Goal: Task Accomplishment & Management: Complete application form

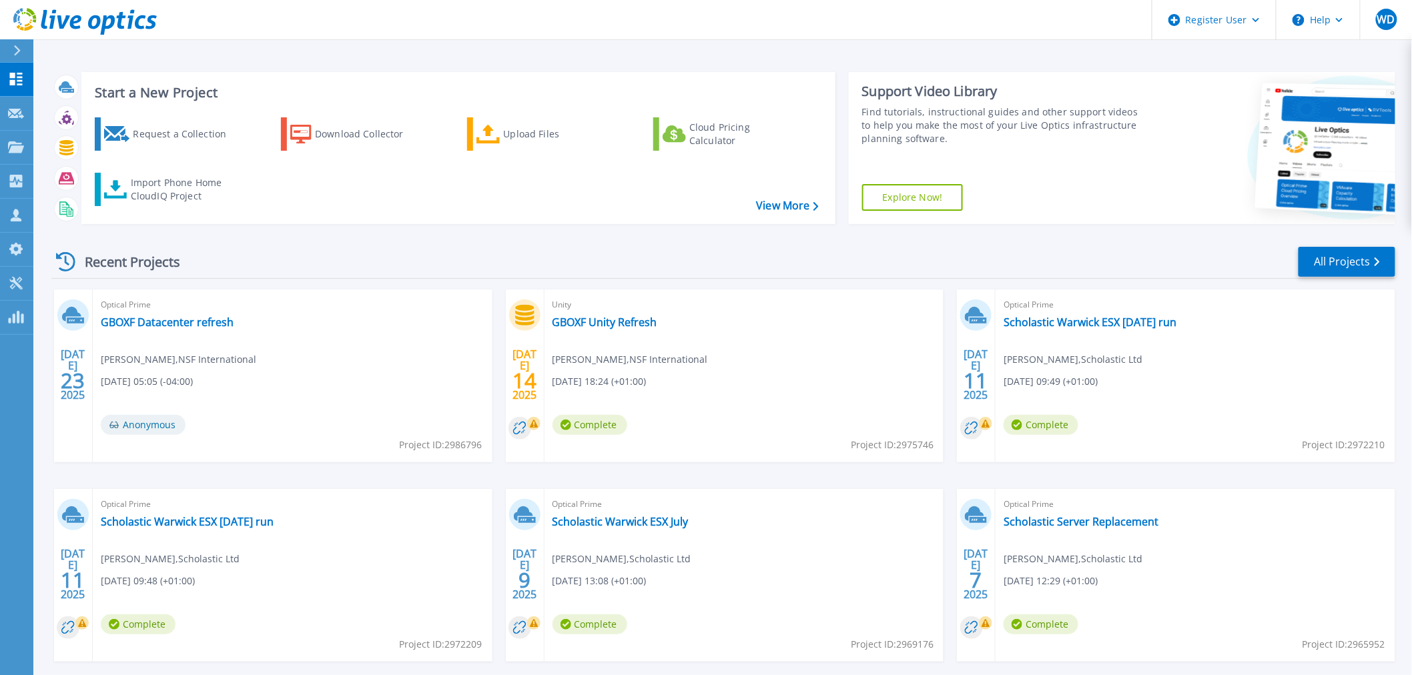
drag, startPoint x: 158, startPoint y: 129, endPoint x: 523, endPoint y: 163, distance: 367.3
click at [158, 129] on div "Request a Collection" at bounding box center [186, 134] width 107 height 27
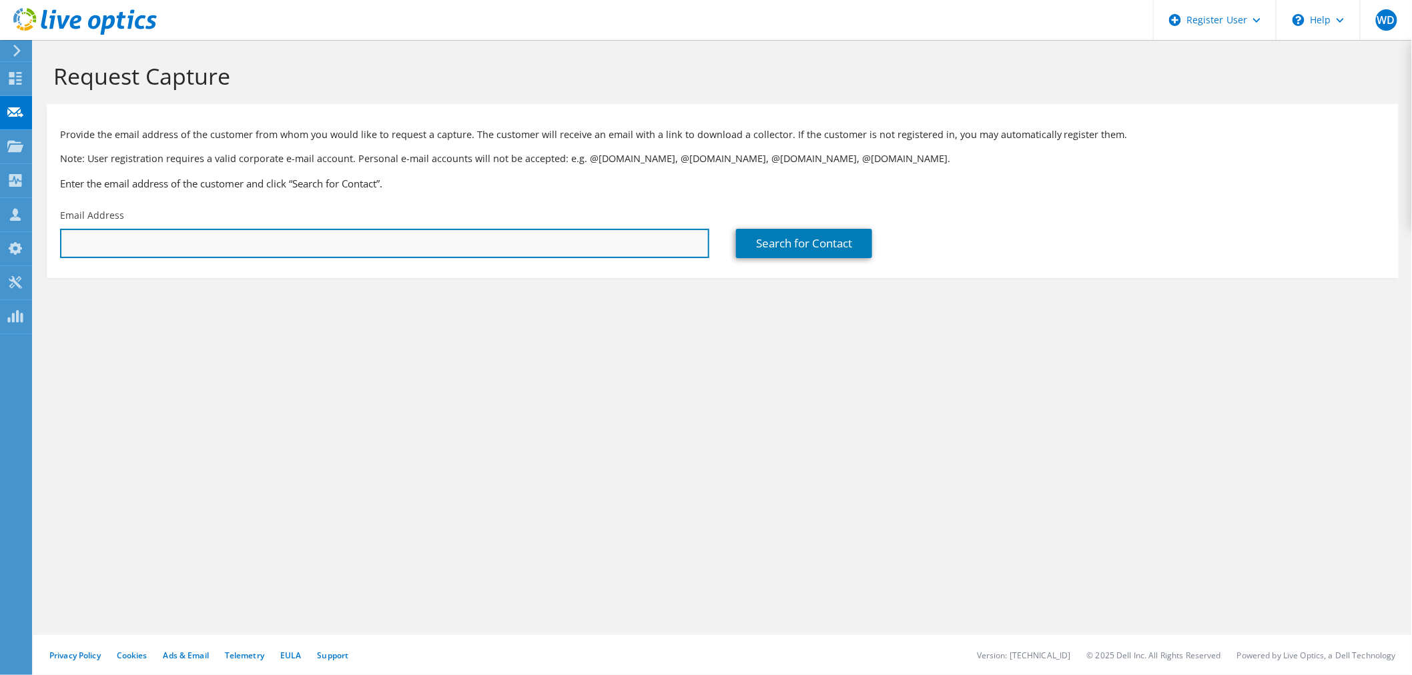
drag, startPoint x: 368, startPoint y: 245, endPoint x: 426, endPoint y: 256, distance: 59.2
click at [368, 245] on input "text" at bounding box center [384, 243] width 649 height 29
paste input "28473143"
drag, startPoint x: 289, startPoint y: 242, endPoint x: 1, endPoint y: 101, distance: 320.9
click at [1, 101] on div "WD Dell User [PERSON_NAME] [EMAIL_ADDRESS][PERSON_NAME][DOMAIN_NAME] Dell My Pr…" at bounding box center [706, 337] width 1412 height 675
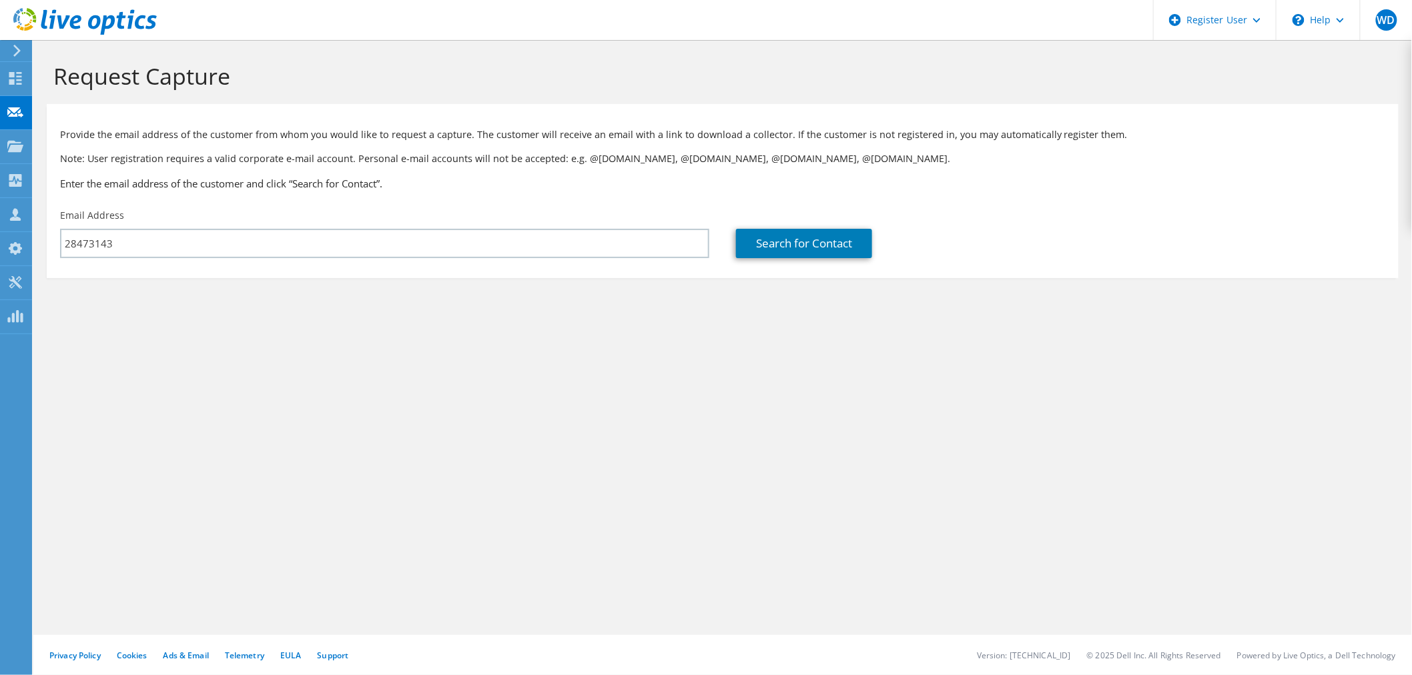
click at [1171, 416] on div "Request Capture Provide the email address of the customer from whom you would l…" at bounding box center [722, 357] width 1379 height 635
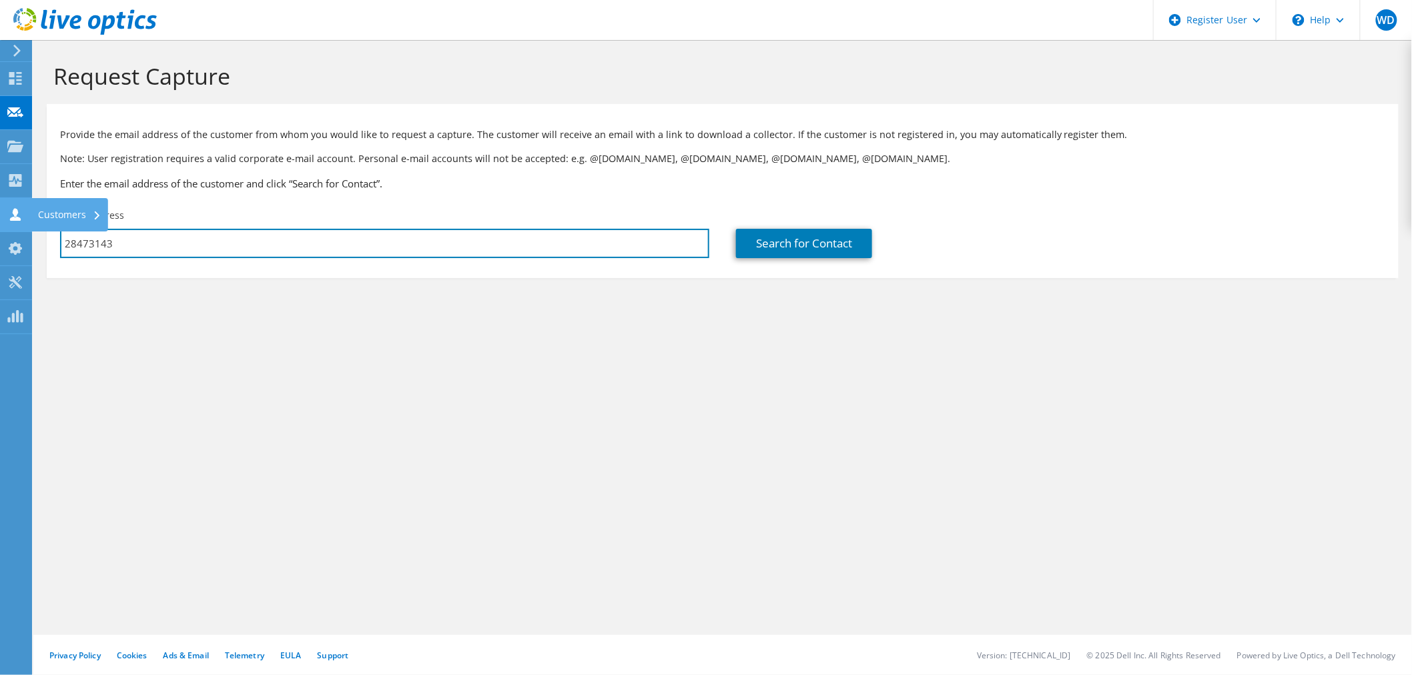
drag, startPoint x: 151, startPoint y: 245, endPoint x: 0, endPoint y: 214, distance: 153.9
click at [0, 214] on div "WD Dell User [PERSON_NAME] [EMAIL_ADDRESS][PERSON_NAME][DOMAIN_NAME] Dell My Pr…" at bounding box center [706, 337] width 1412 height 675
drag, startPoint x: 141, startPoint y: 246, endPoint x: 60, endPoint y: 238, distance: 81.8
click at [60, 238] on input "28473143" at bounding box center [384, 243] width 649 height 29
paste input "[PERSON_NAME][EMAIL_ADDRESS][DOMAIN_NAME]"
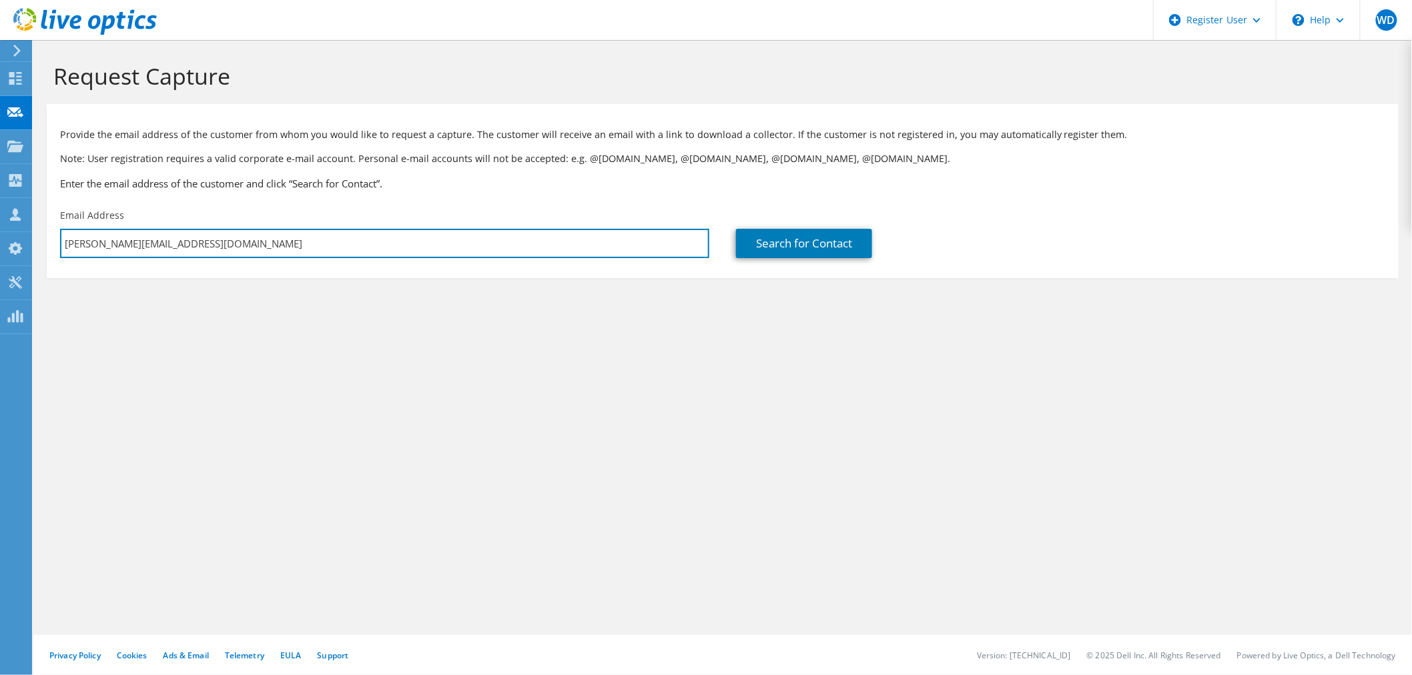
type input "[PERSON_NAME][EMAIL_ADDRESS][DOMAIN_NAME]"
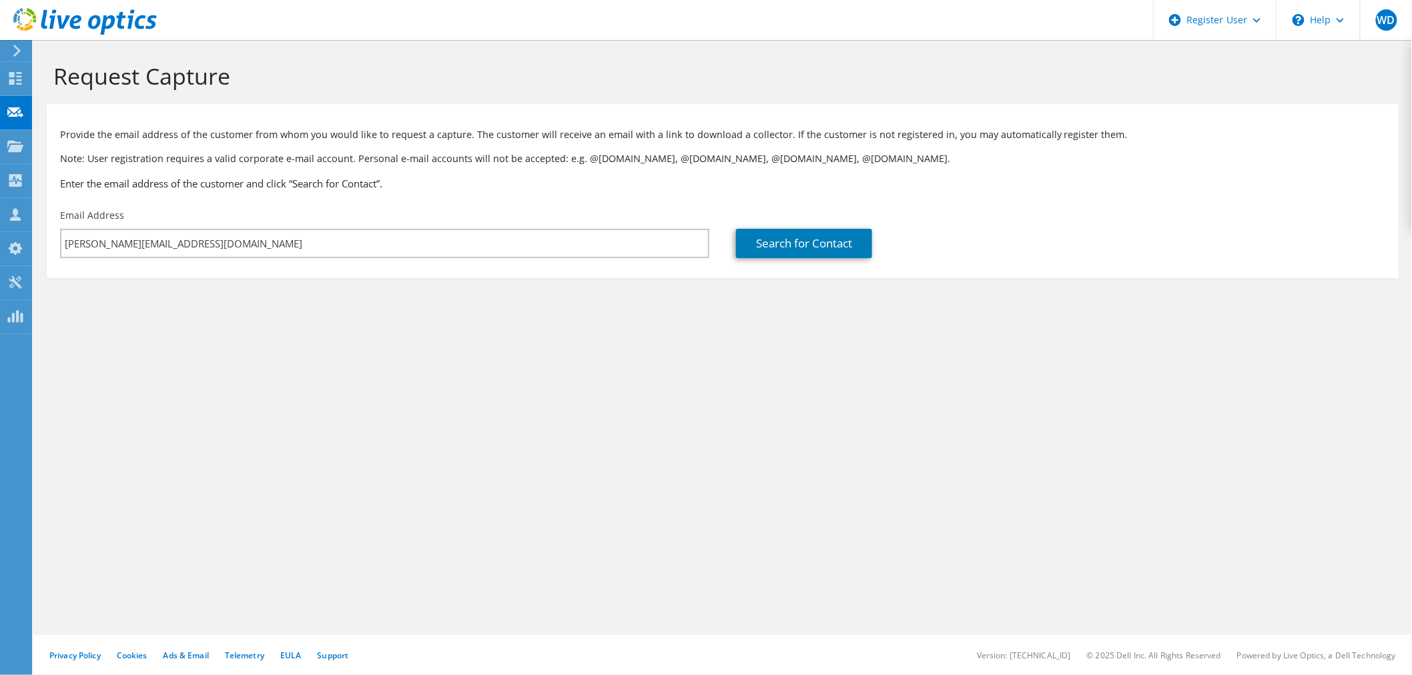
drag, startPoint x: 287, startPoint y: 289, endPoint x: 535, endPoint y: 272, distance: 248.2
click at [291, 289] on section "Request Capture Provide the email address of the customer from whom you would l…" at bounding box center [722, 192] width 1379 height 305
click at [771, 254] on link "Search for Contact" at bounding box center [804, 243] width 136 height 29
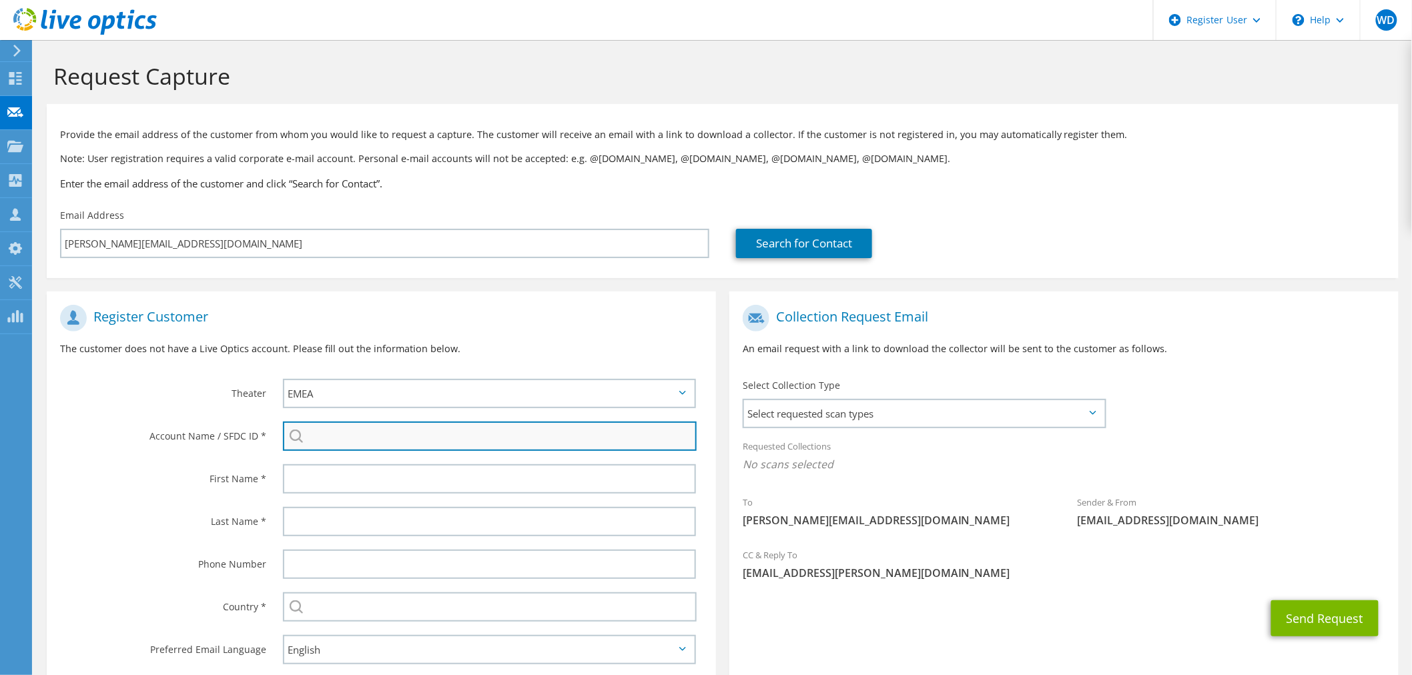
click at [352, 440] on input "search" at bounding box center [490, 436] width 414 height 29
paste input "28473143"
type input "28473143"
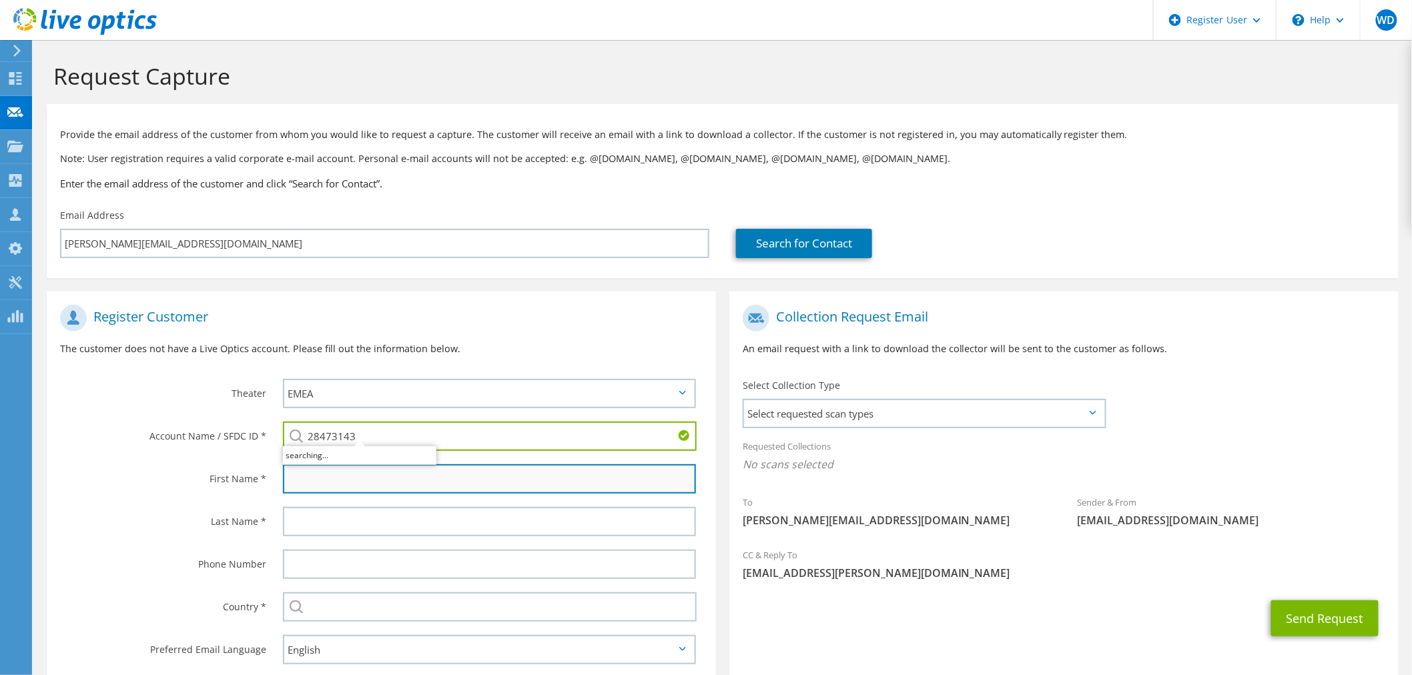
click at [346, 477] on input "text" at bounding box center [489, 478] width 413 height 29
type input "J"
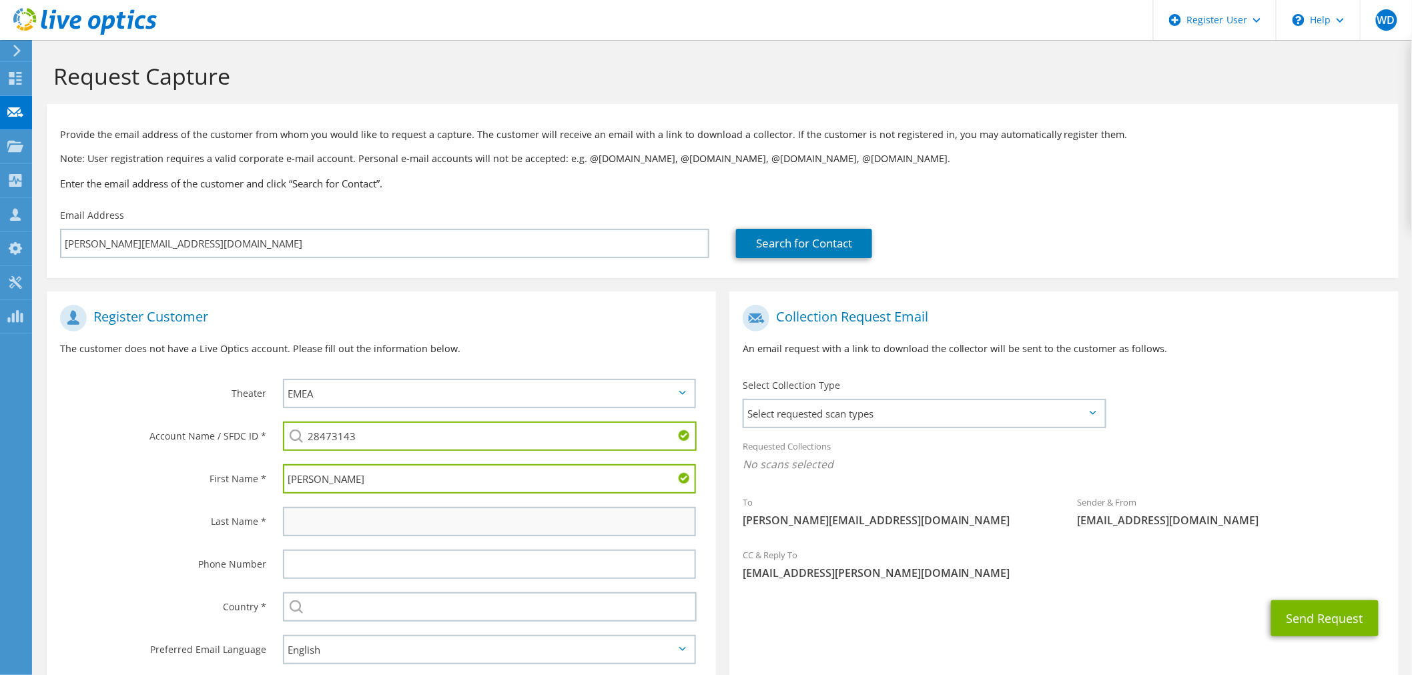
type input "[PERSON_NAME]"
click at [469, 519] on input "text" at bounding box center [489, 521] width 413 height 29
type input "Chard"
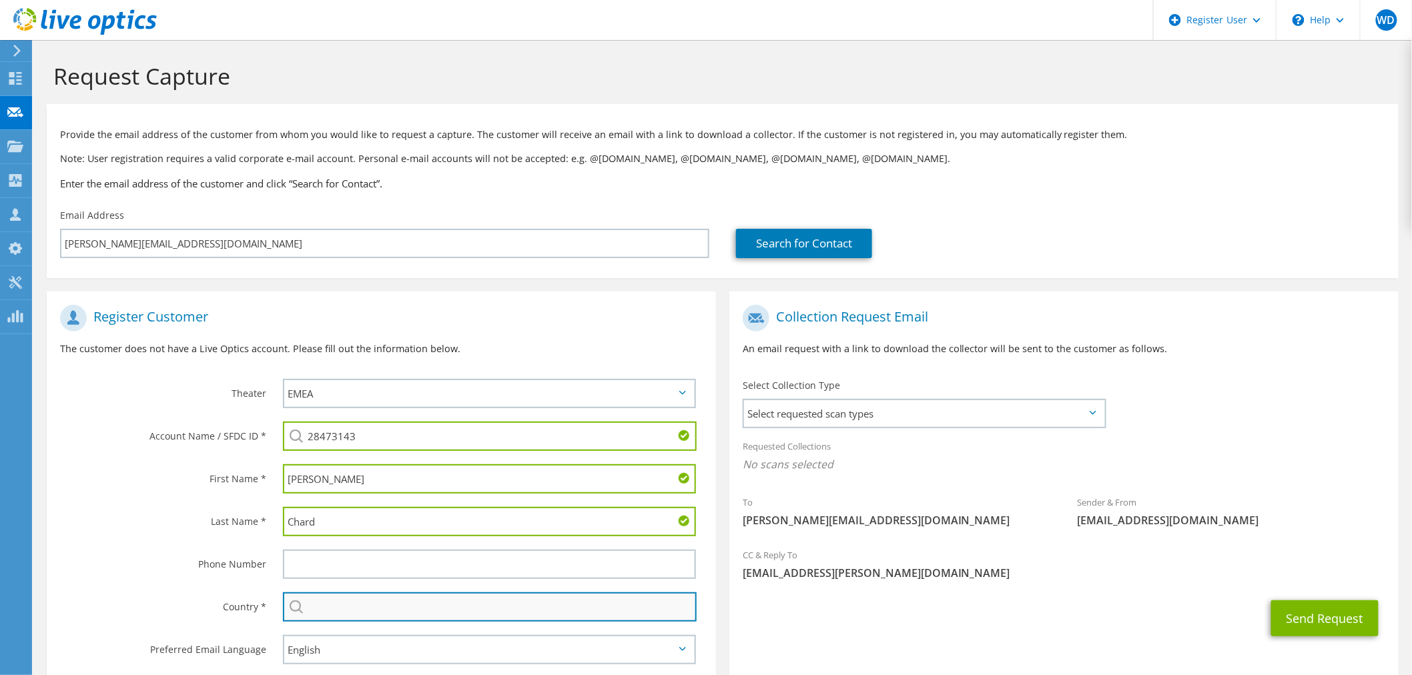
click at [385, 612] on input "text" at bounding box center [490, 607] width 414 height 29
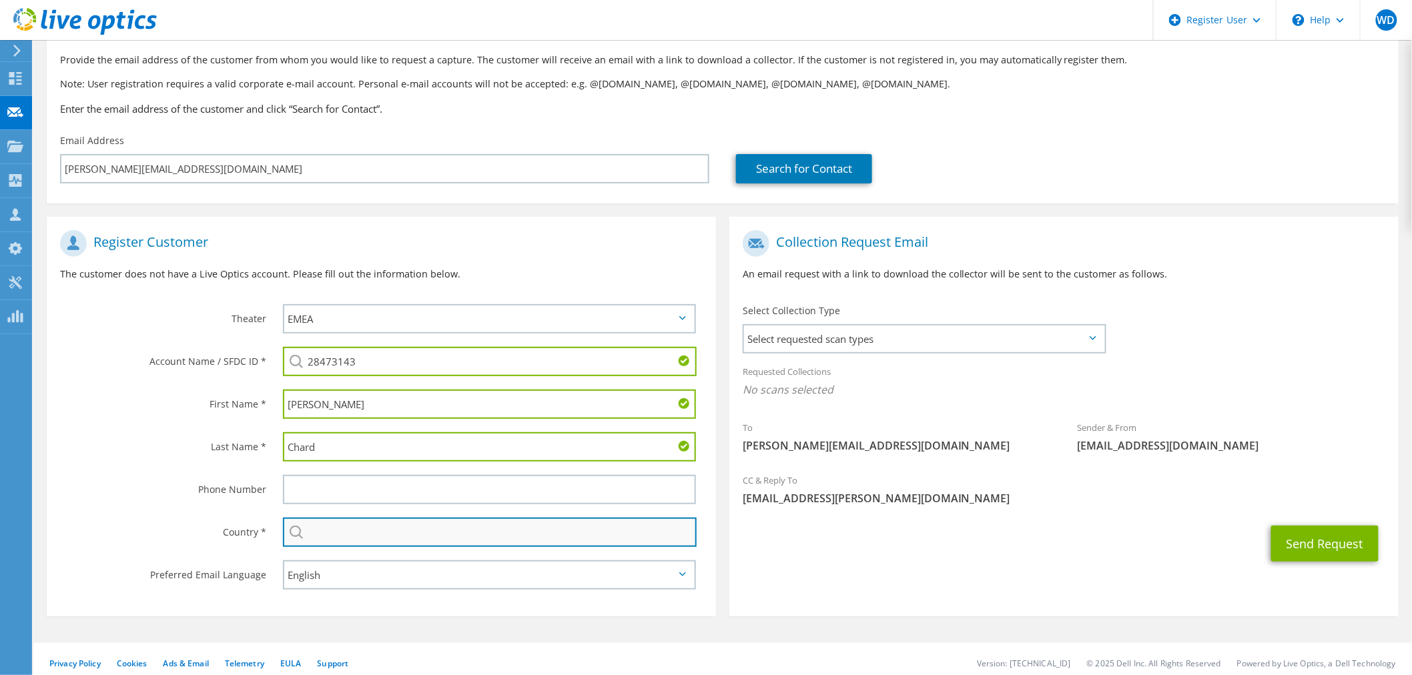
click at [403, 528] on input "text" at bounding box center [490, 532] width 414 height 29
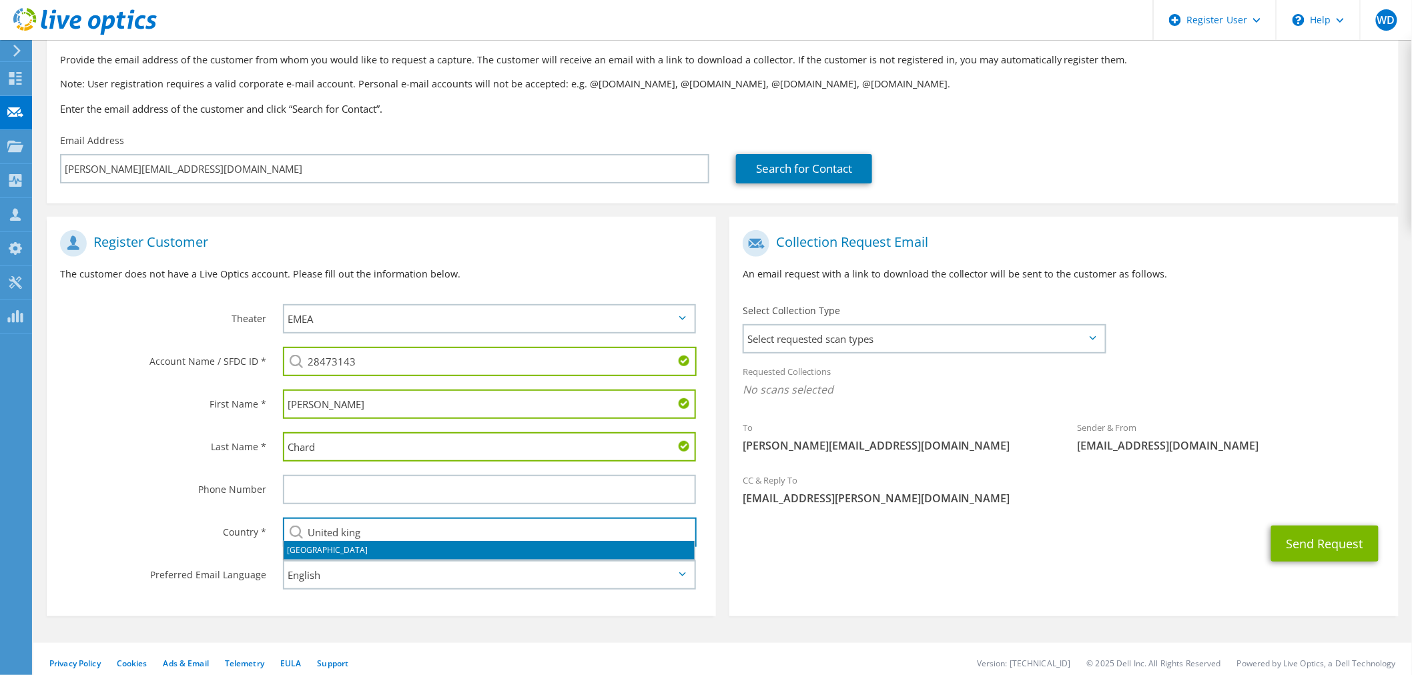
click at [382, 547] on li "[GEOGRAPHIC_DATA]" at bounding box center [489, 550] width 411 height 19
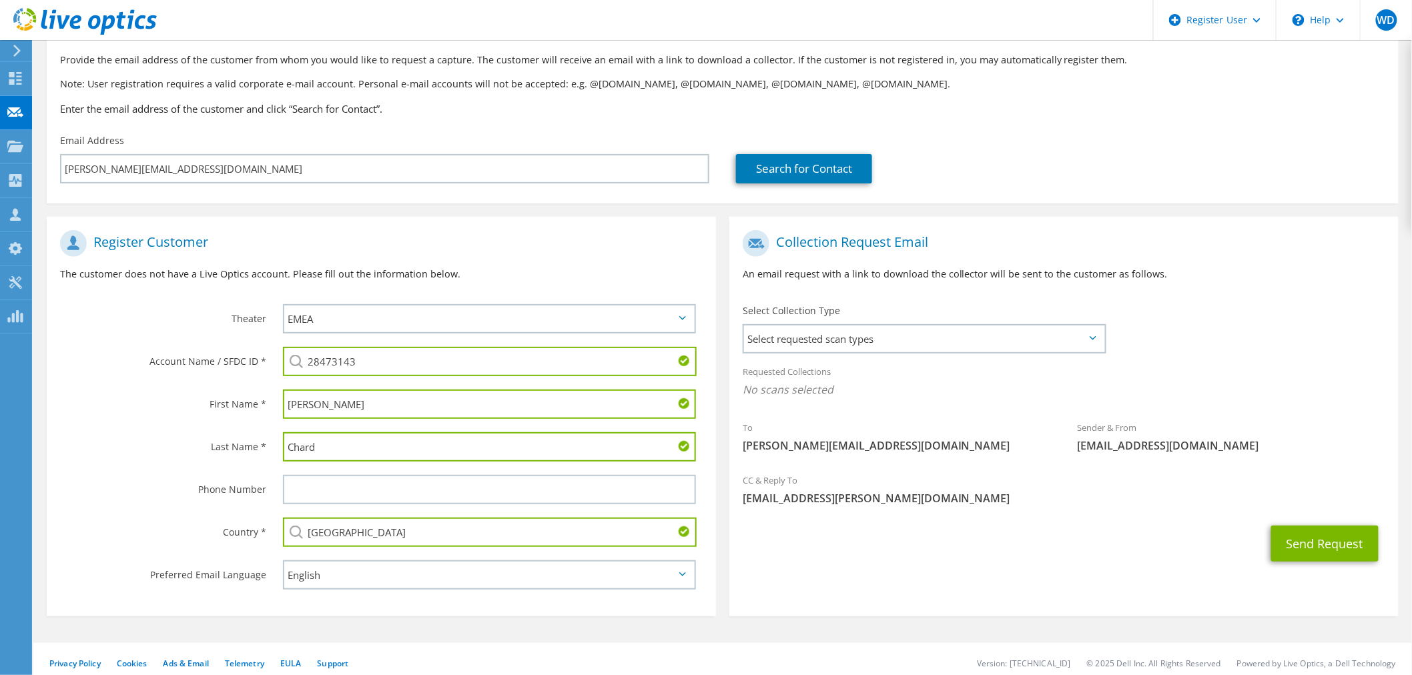
type input "[GEOGRAPHIC_DATA]"
click at [898, 553] on div "Send Request" at bounding box center [1063, 543] width 669 height 49
click at [1042, 343] on span "Select requested scan types" at bounding box center [924, 339] width 360 height 27
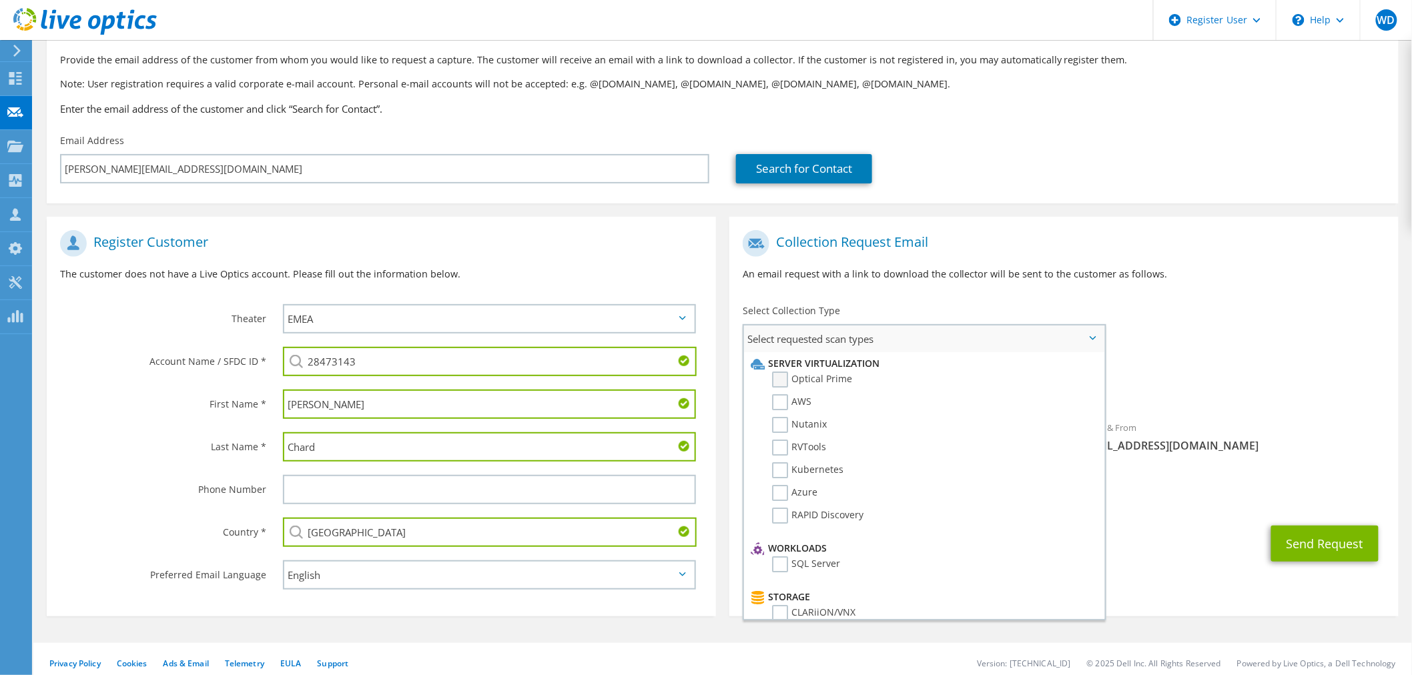
click at [841, 374] on label "Optical Prime" at bounding box center [812, 380] width 80 height 16
click at [0, 0] on input "Optical Prime" at bounding box center [0, 0] width 0 height 0
click at [115, 434] on label "Last Name *" at bounding box center [163, 442] width 206 height 21
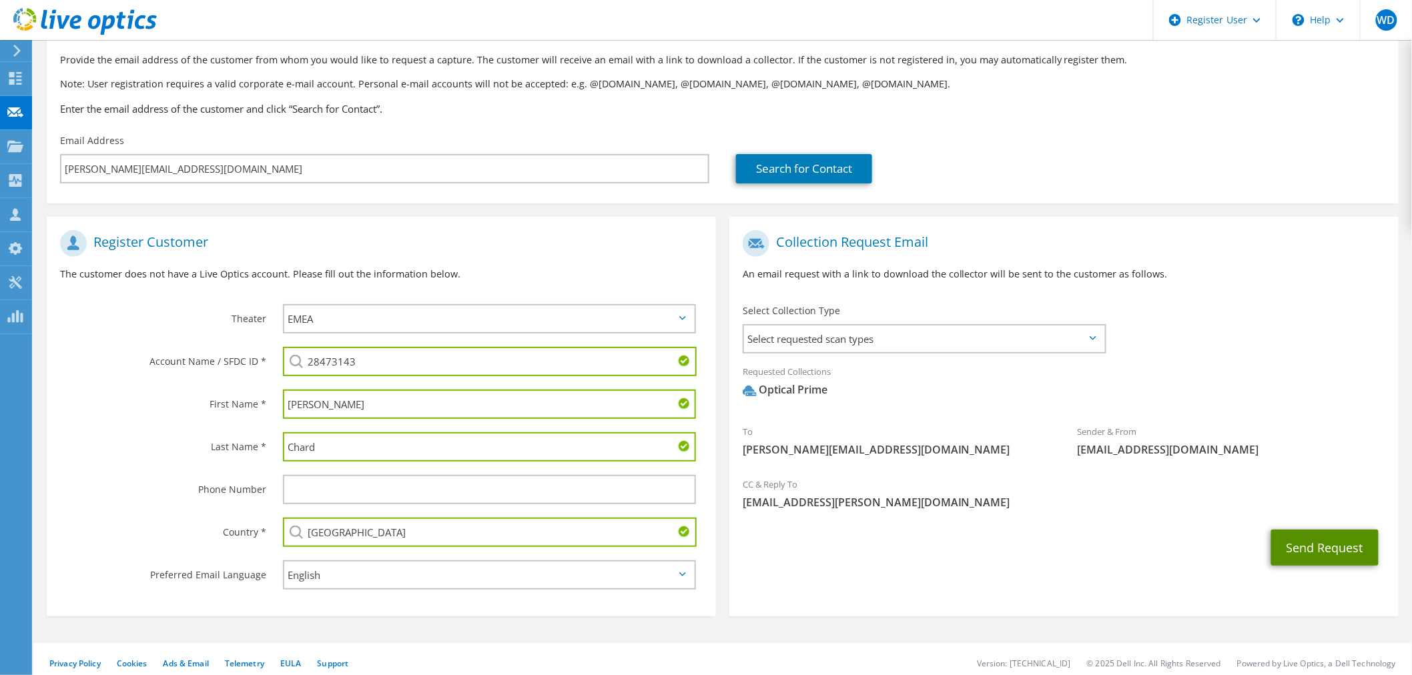
click at [1323, 544] on button "Send Request" at bounding box center [1324, 548] width 107 height 36
